Goal: Information Seeking & Learning: Find specific fact

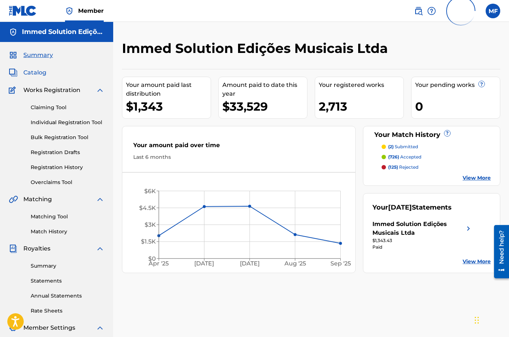
click at [43, 71] on span "Catalog" at bounding box center [34, 72] width 23 height 9
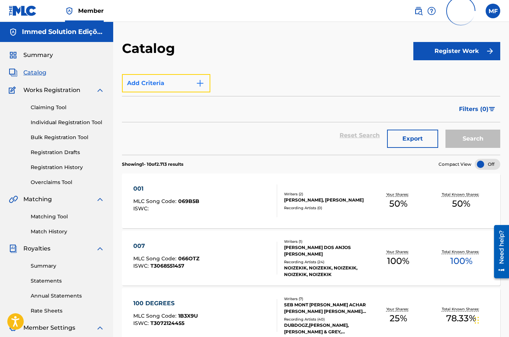
click at [195, 83] on button "Add Criteria" at bounding box center [166, 83] width 88 height 18
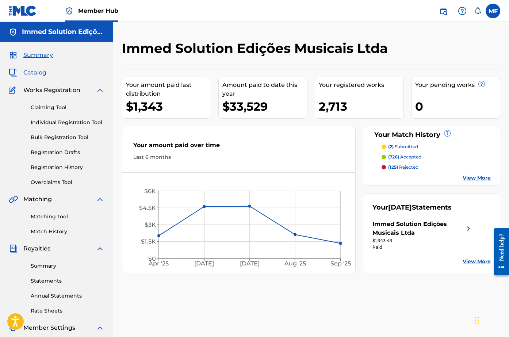
click at [42, 70] on span "Catalog" at bounding box center [34, 72] width 23 height 9
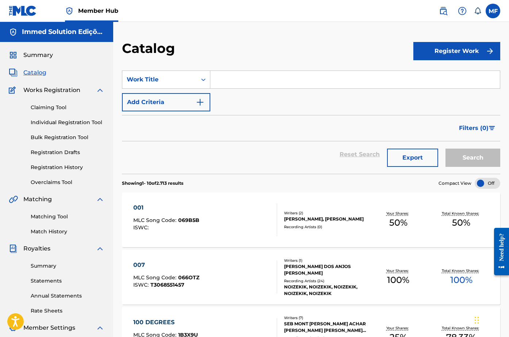
click at [258, 82] on input "Search Form" at bounding box center [354, 80] width 289 height 18
paste input "SONG STUCK IN MY HEAD"
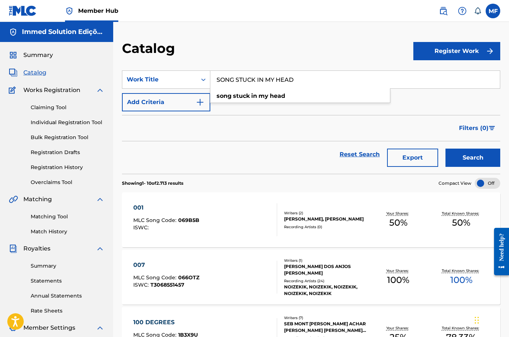
type input "SONG STUCK IN MY HEAD"
click at [445, 149] on button "Search" at bounding box center [472, 158] width 55 height 18
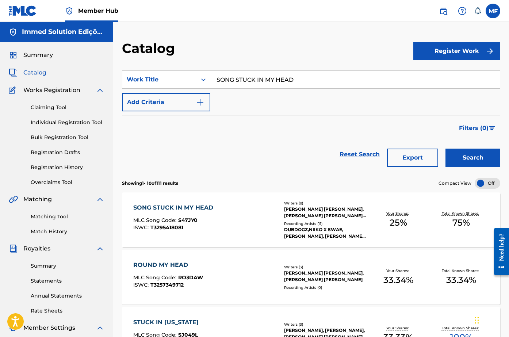
click at [216, 210] on div "SONG STUCK IN MY HEAD MLC Song Code : S47JY0 ISWC : T3295418081" at bounding box center [205, 219] width 144 height 33
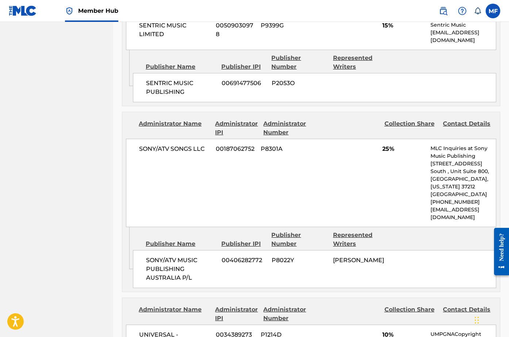
scroll to position [438, 0]
